Goal: Information Seeking & Learning: Learn about a topic

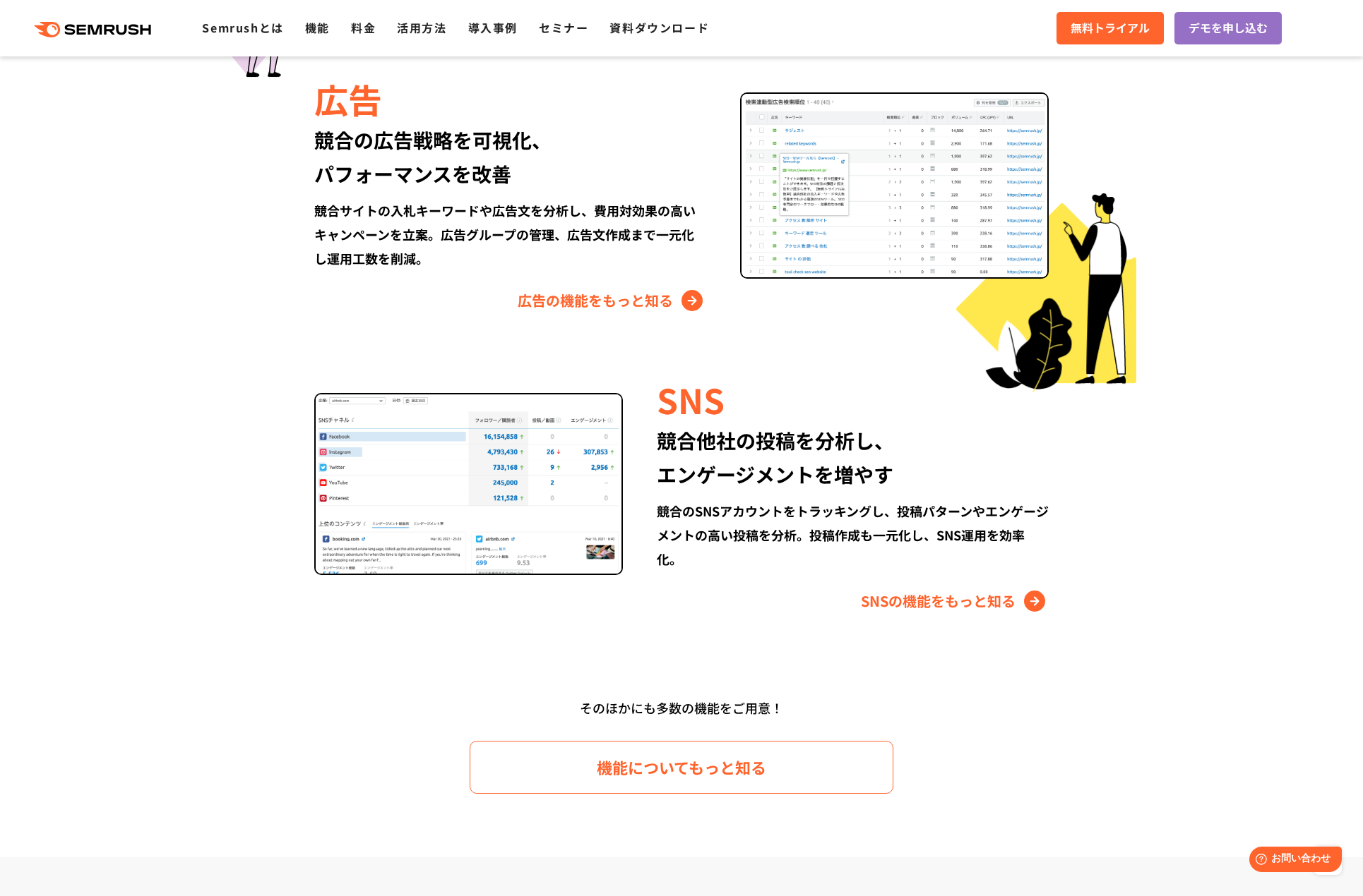
scroll to position [1411, 0]
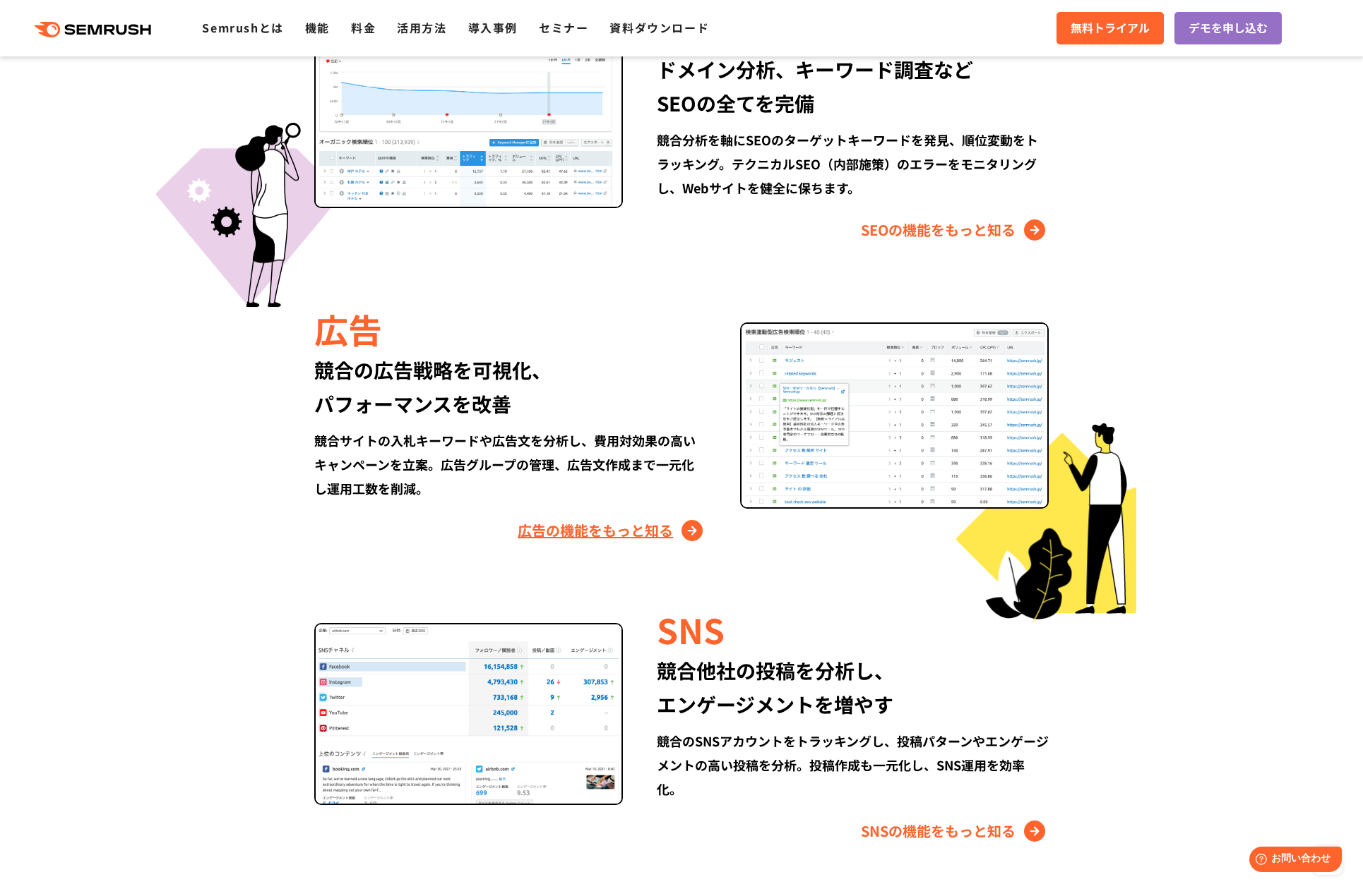
click at [538, 534] on link "広告の機能をもっと知る" at bounding box center [611, 530] width 188 height 22
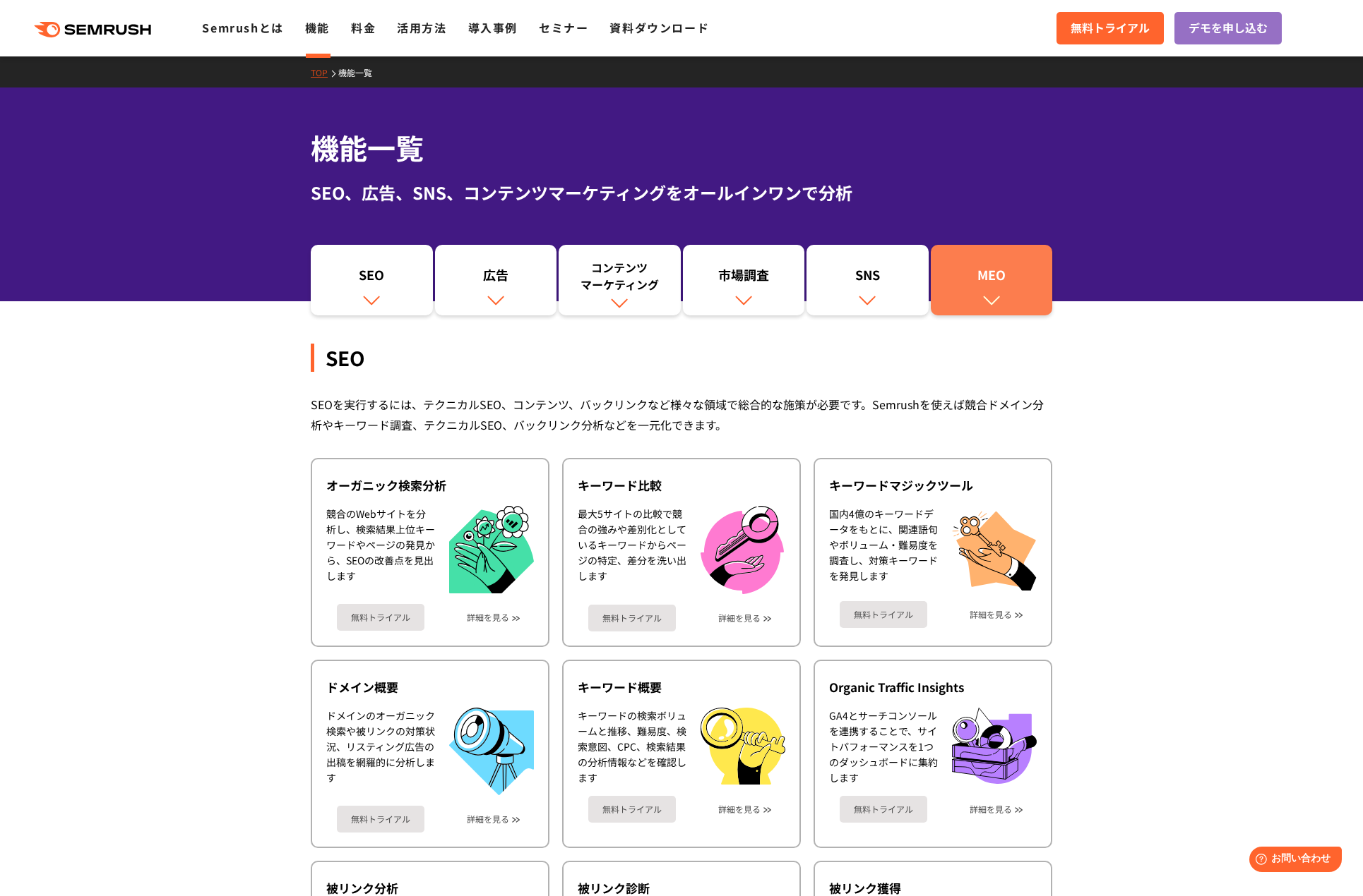
click at [979, 280] on div "MEO" at bounding box center [991, 278] width 108 height 24
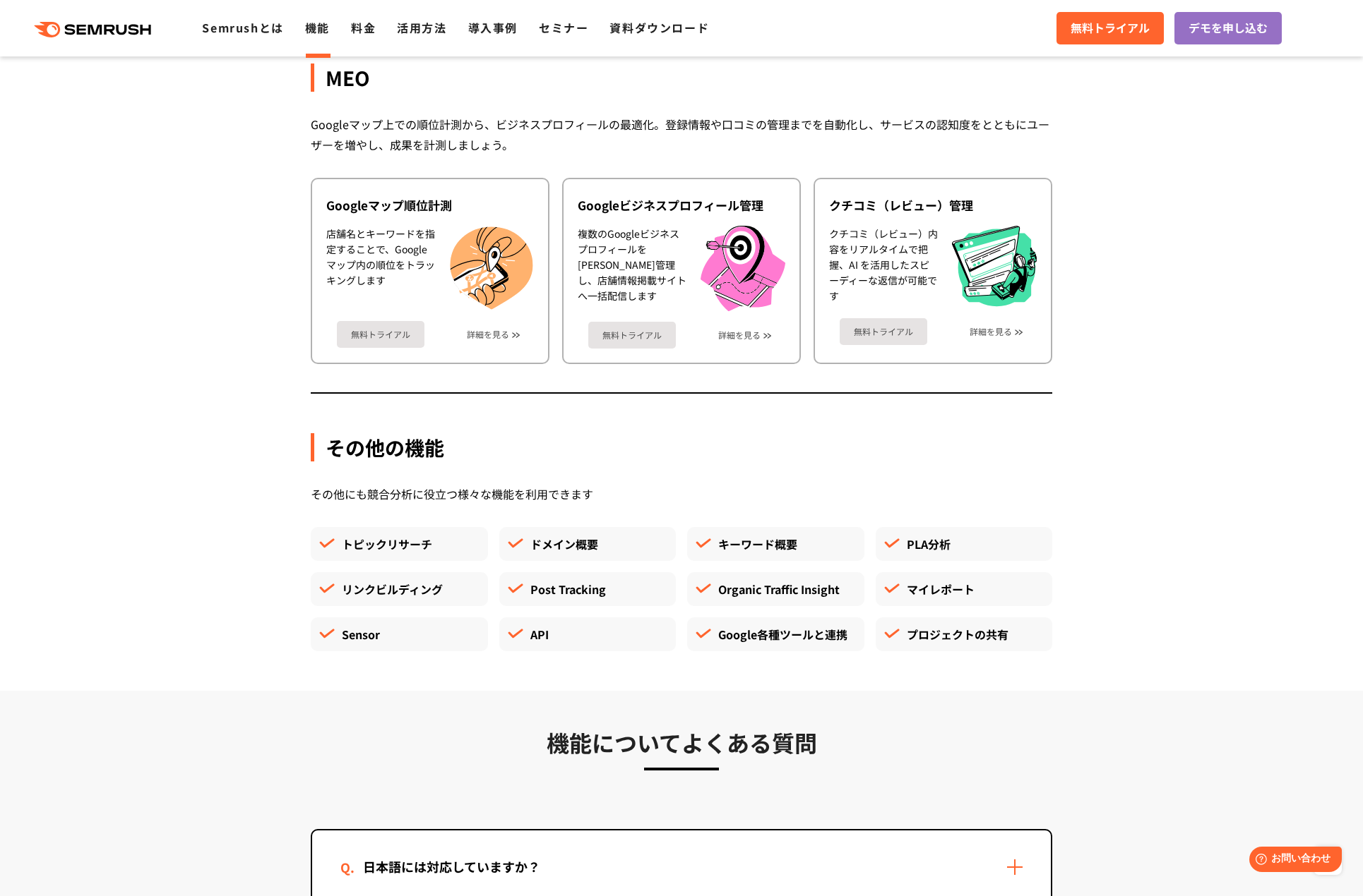
scroll to position [3445, 0]
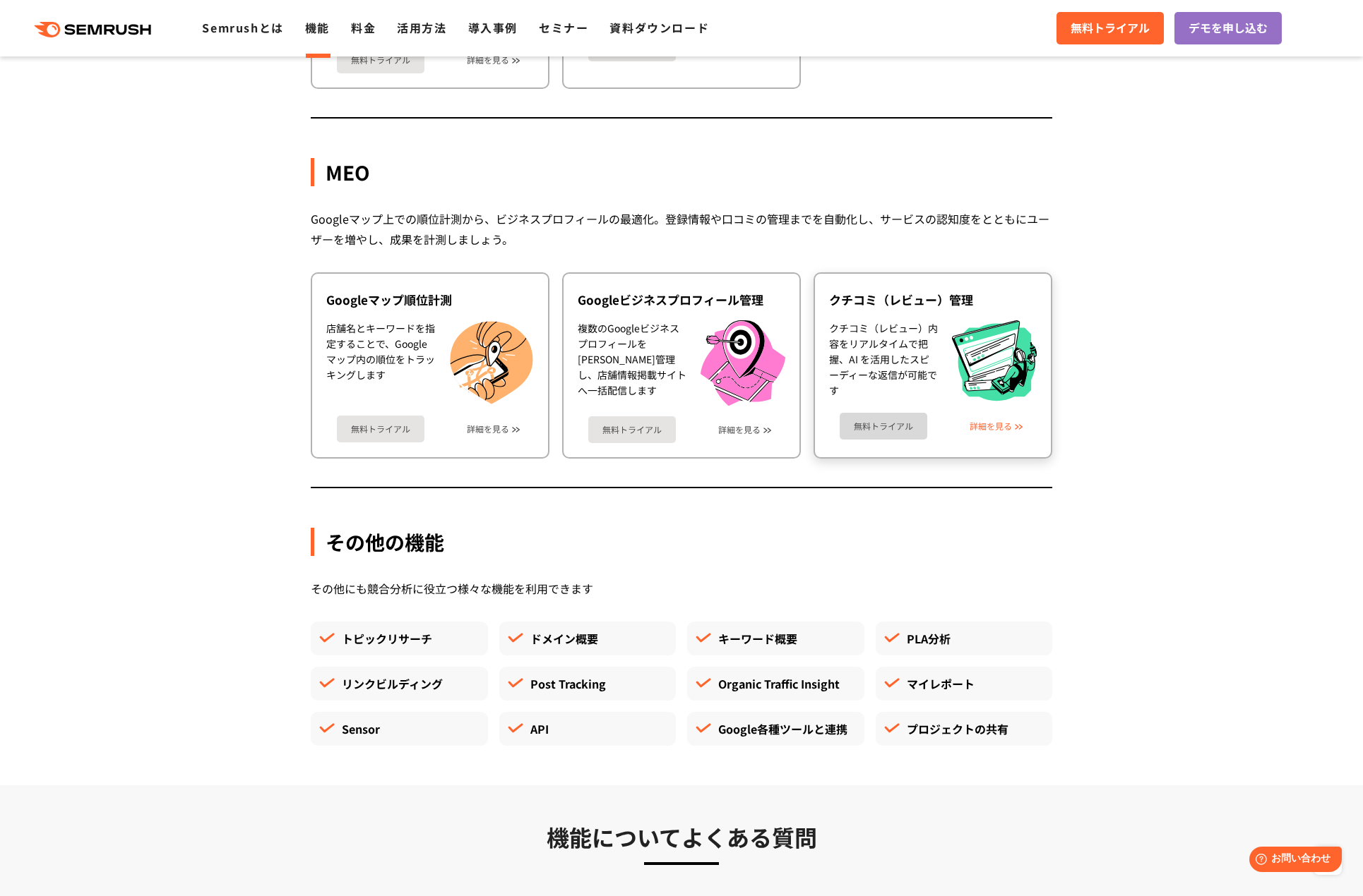
click at [988, 422] on link "詳細を見る" at bounding box center [990, 427] width 42 height 10
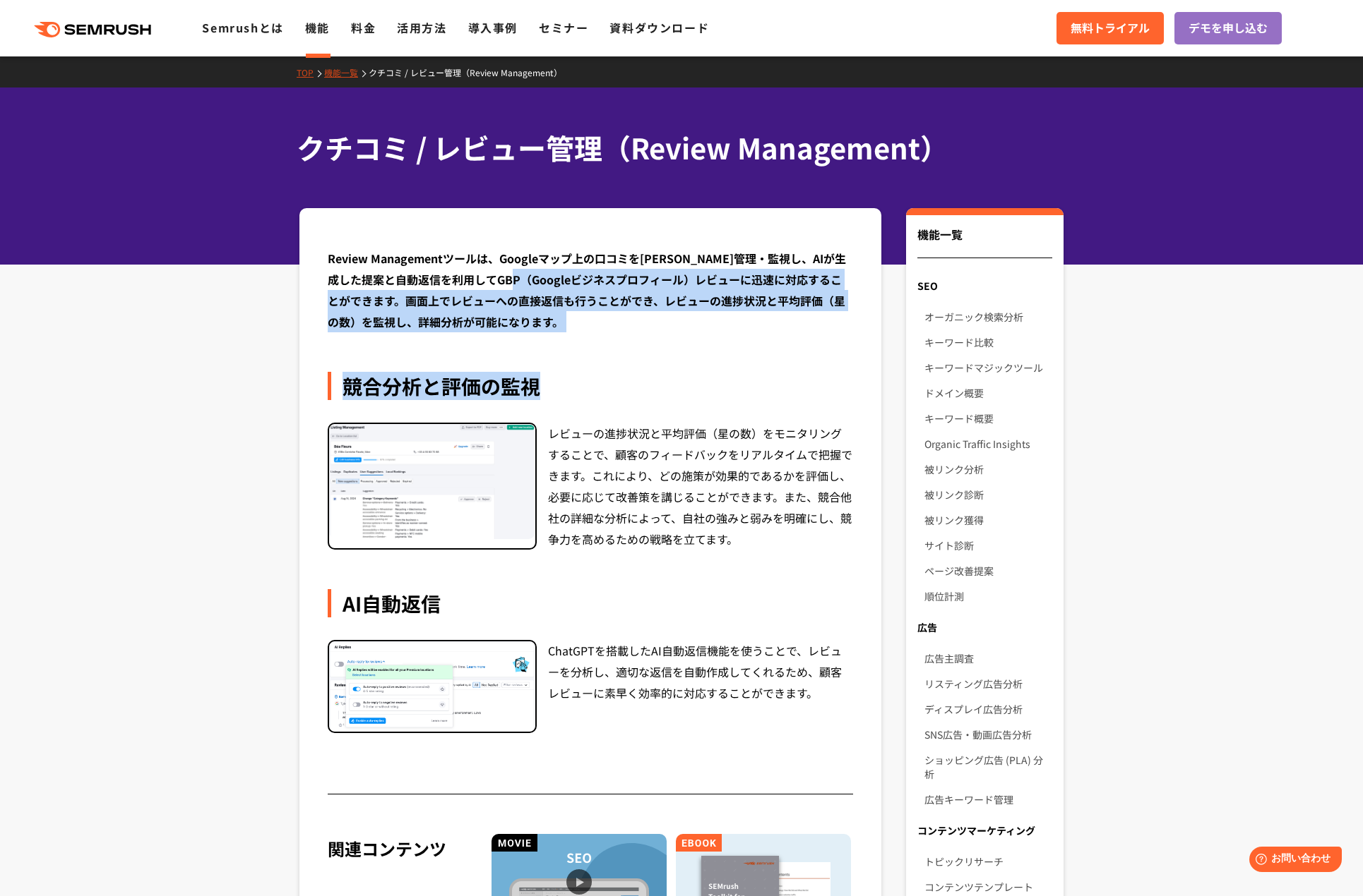
drag, startPoint x: 541, startPoint y: 271, endPoint x: 623, endPoint y: 359, distance: 120.3
click at [615, 334] on div "Review Managementツールは、Googleマップ上の口コミを[PERSON_NAME]管理・監視し、AIが生成した提案と自動返信を利用してGBP…" at bounding box center [591, 521] width 525 height 548
click at [627, 365] on div "Review Managementツールは、Googleマップ上の口コミを[PERSON_NAME]管理・監視し、AIが生成した提案と自動返信を利用してGBP…" at bounding box center [591, 521] width 525 height 548
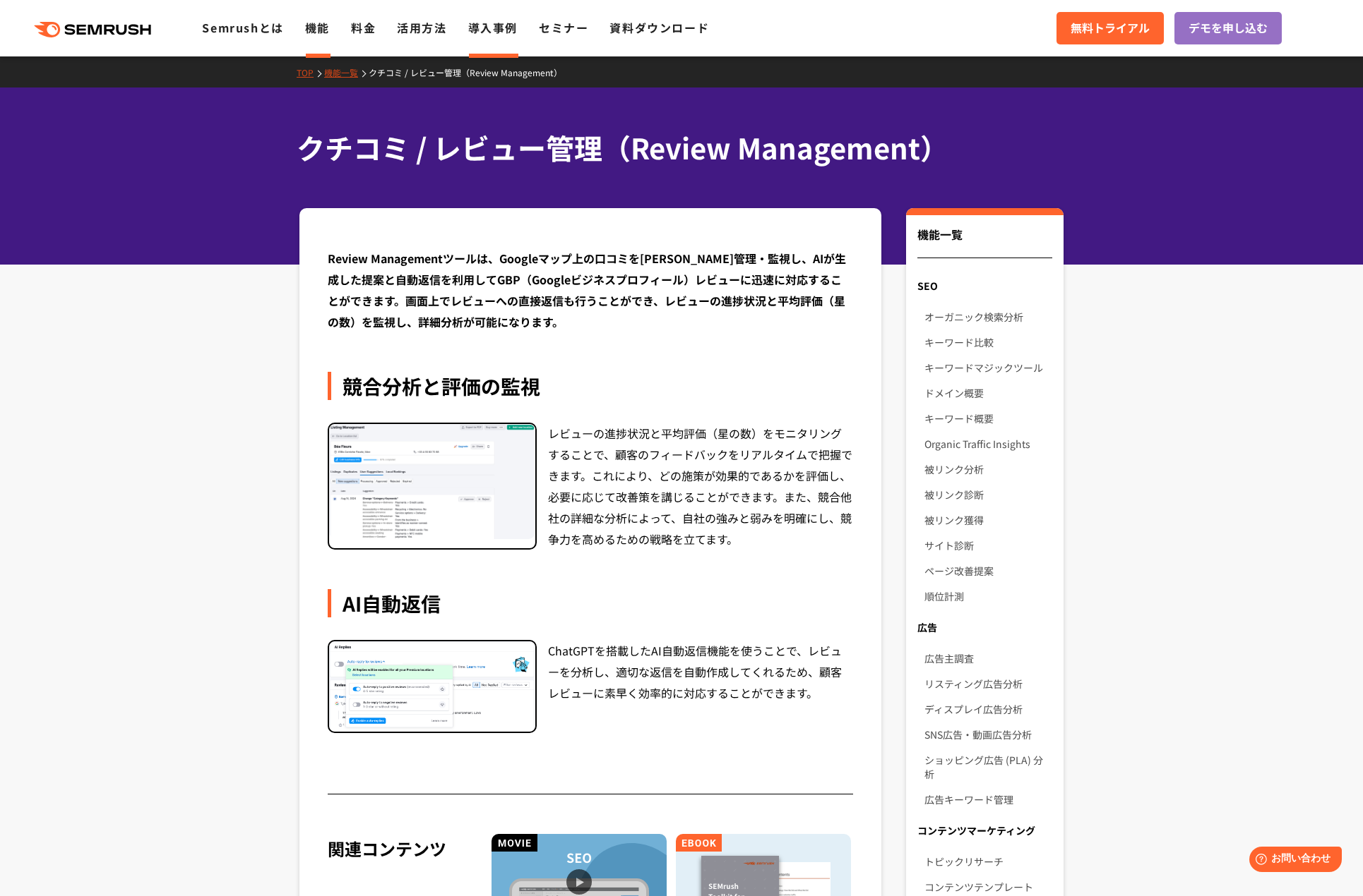
click at [477, 27] on link "導入事例" at bounding box center [492, 27] width 50 height 17
